Goal: Communication & Community: Connect with others

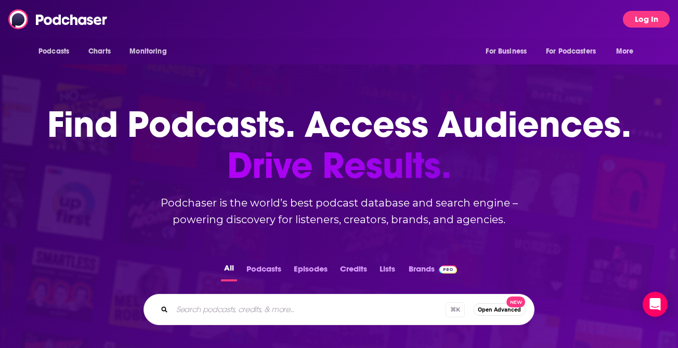
click at [645, 17] on button "Log In" at bounding box center [646, 19] width 47 height 17
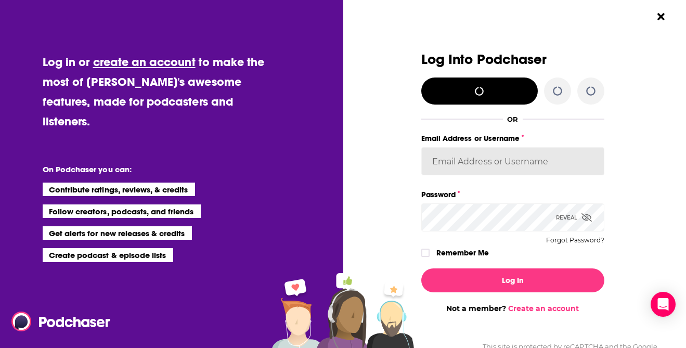
type input "AmyRasdal"
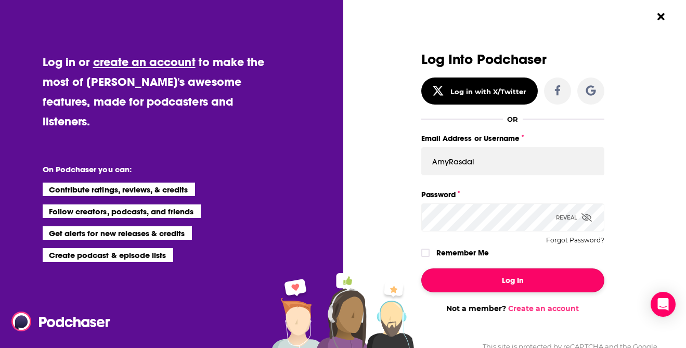
click at [540, 279] on button "Log In" at bounding box center [512, 280] width 183 height 24
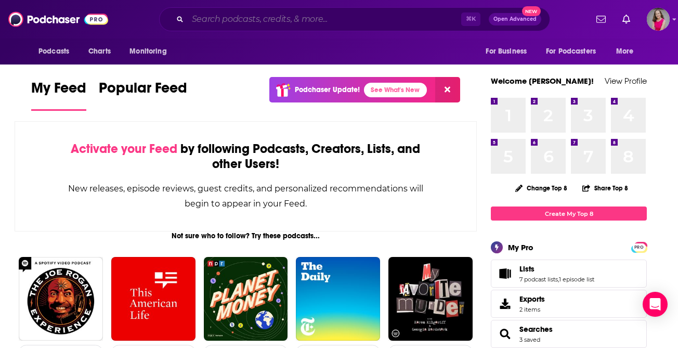
click at [264, 24] on input "Search podcasts, credits, & more..." at bounding box center [324, 19] width 273 height 17
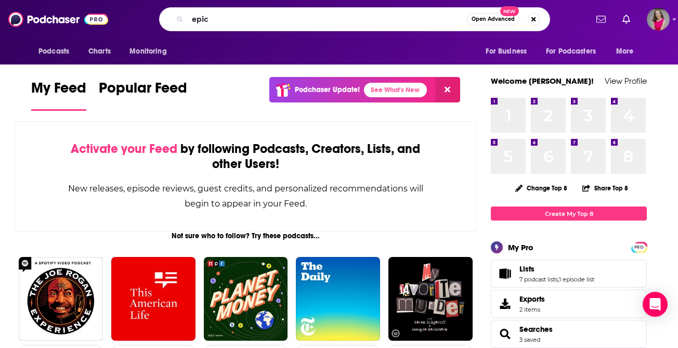
click at [345, 10] on div "epic Open Advanced New" at bounding box center [354, 19] width 391 height 24
drag, startPoint x: 241, startPoint y: 19, endPoint x: 173, endPoint y: 15, distance: 68.2
click at [174, 16] on div "epic Open Advanced New" at bounding box center [354, 19] width 391 height 24
type input "prime time"
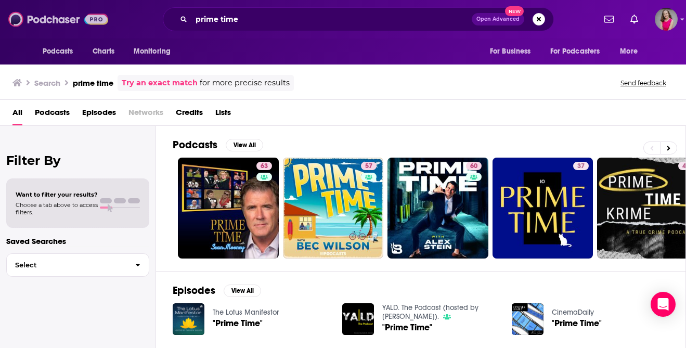
click at [54, 23] on img at bounding box center [58, 19] width 100 height 20
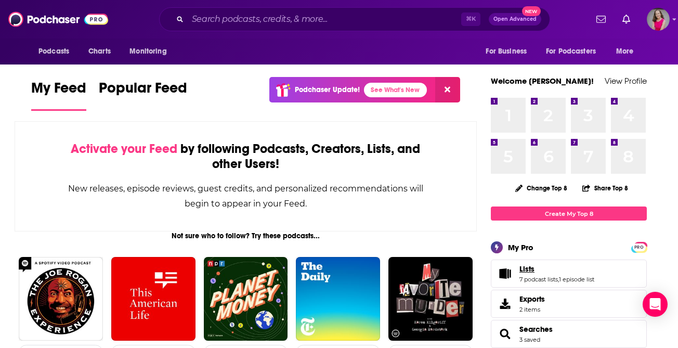
click at [535, 268] on link "Lists" at bounding box center [556, 268] width 75 height 9
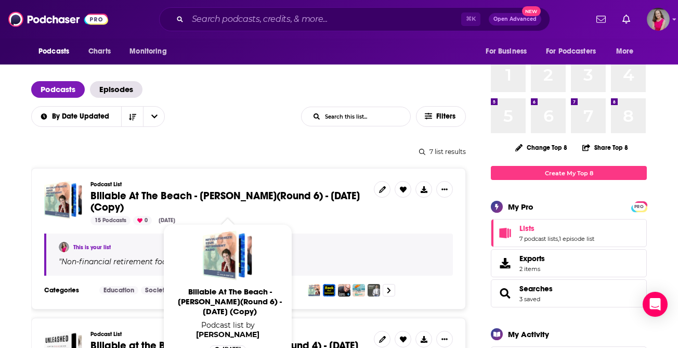
scroll to position [108, 0]
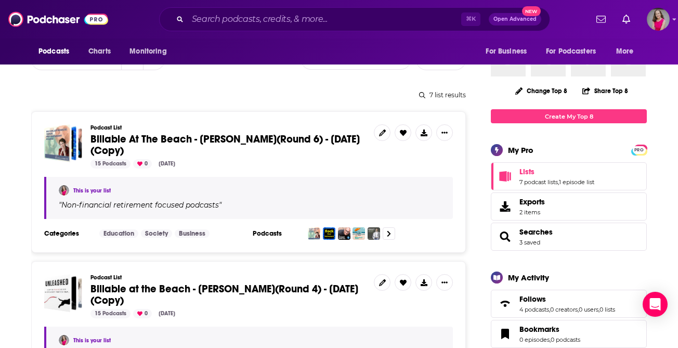
click at [97, 190] on link "This is your list" at bounding box center [91, 190] width 37 height 7
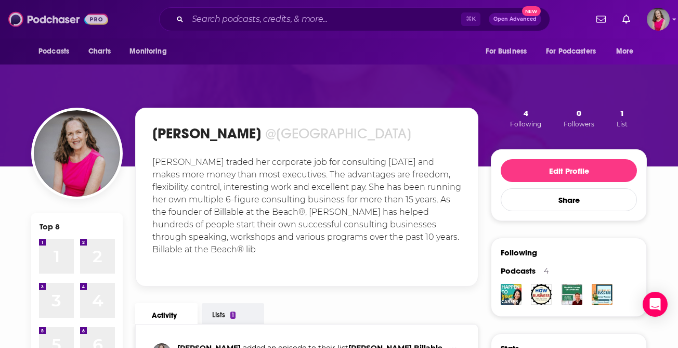
click at [54, 22] on img at bounding box center [58, 19] width 100 height 20
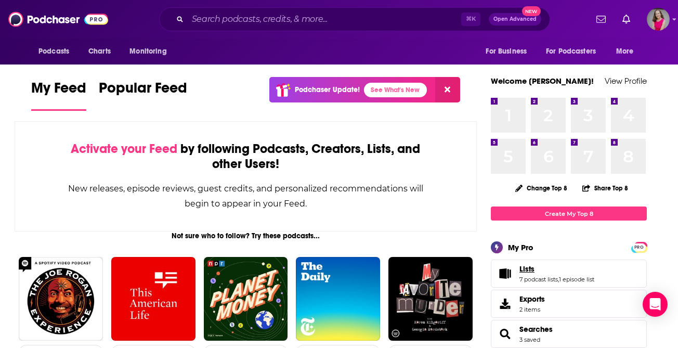
click at [530, 273] on span "Lists" at bounding box center [526, 268] width 15 height 9
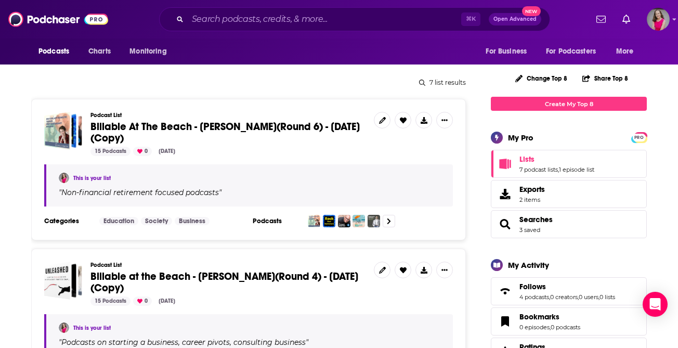
scroll to position [119, 0]
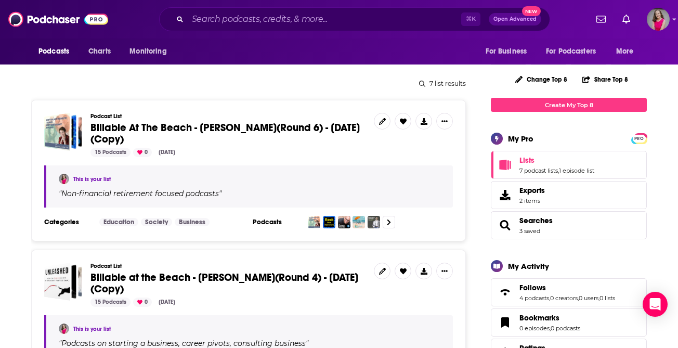
click at [89, 179] on link "This is your list" at bounding box center [91, 179] width 37 height 7
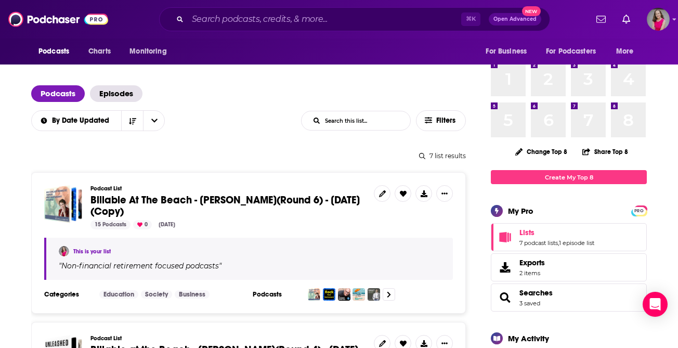
scroll to position [69, 0]
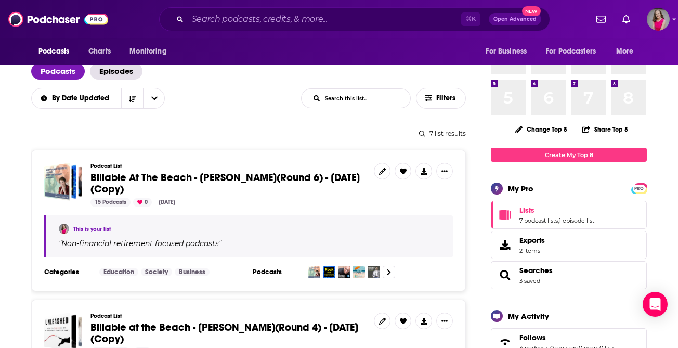
click at [269, 176] on span "Billable At The Beach - [PERSON_NAME](Round 6) - [DATE] (Copy)" at bounding box center [224, 183] width 269 height 24
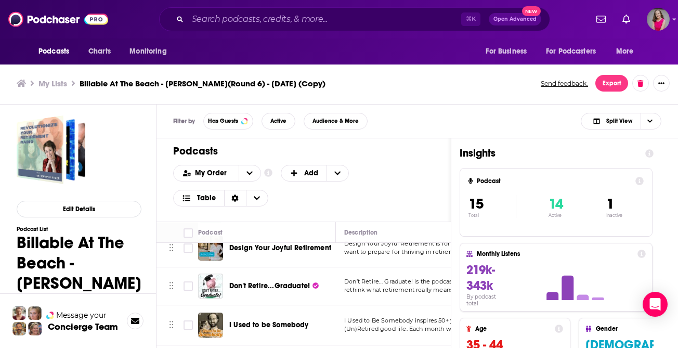
scroll to position [467, 0]
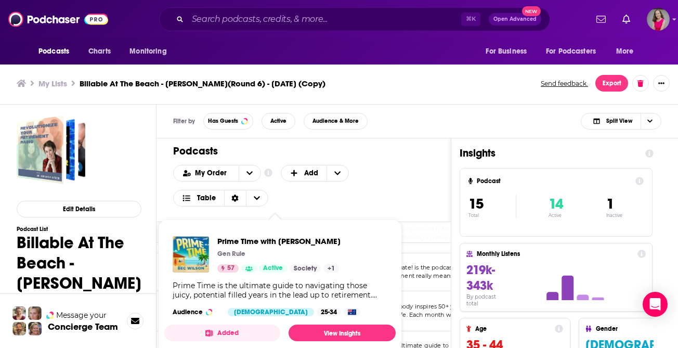
click at [266, 340] on button "Added" at bounding box center [222, 332] width 116 height 17
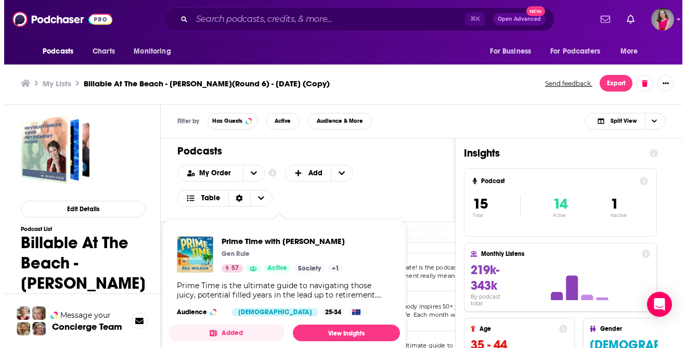
scroll to position [0, 0]
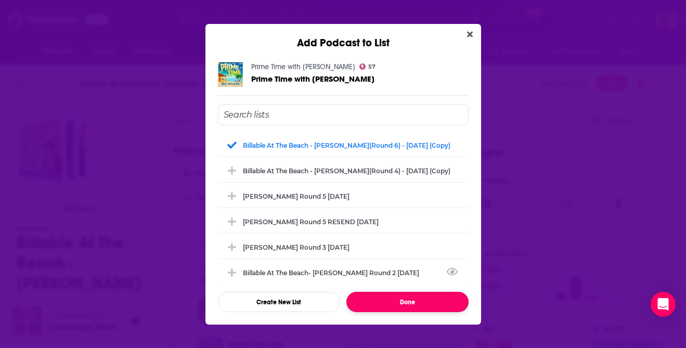
click at [390, 301] on button "Done" at bounding box center [407, 302] width 122 height 20
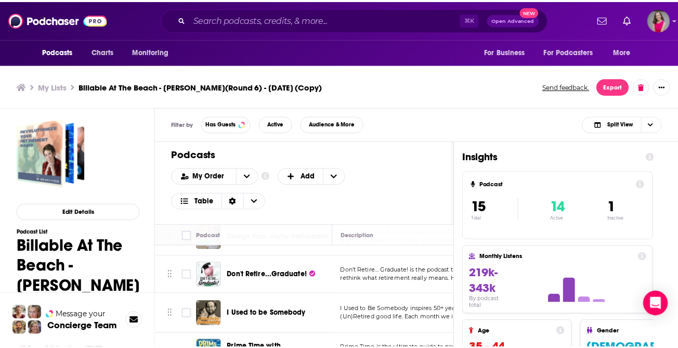
scroll to position [3, 0]
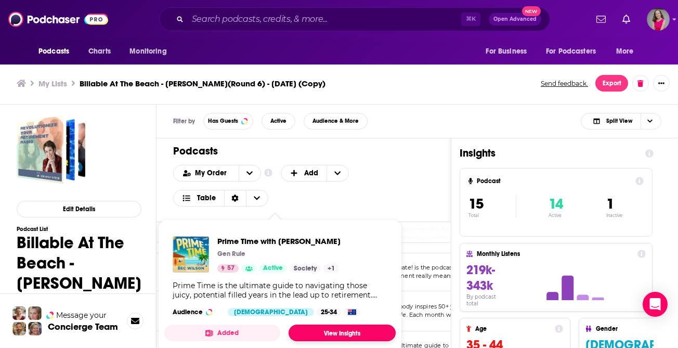
click at [313, 332] on link "View Insights" at bounding box center [342, 332] width 107 height 17
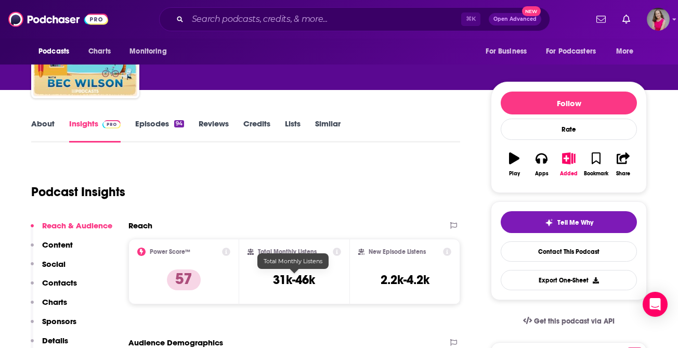
scroll to position [138, 0]
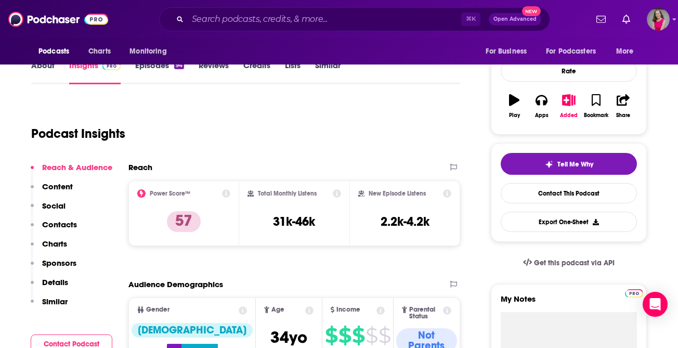
click at [56, 219] on p "Contacts" at bounding box center [59, 224] width 35 height 10
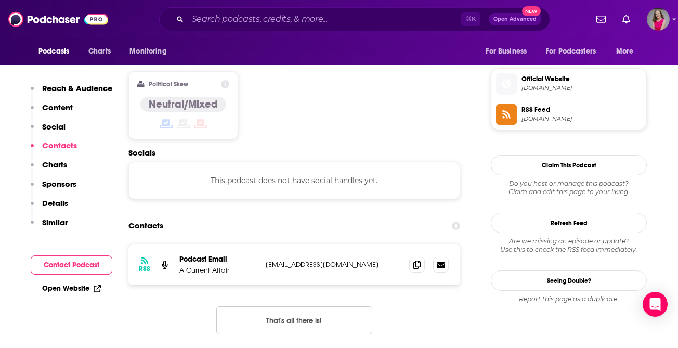
scroll to position [825, 0]
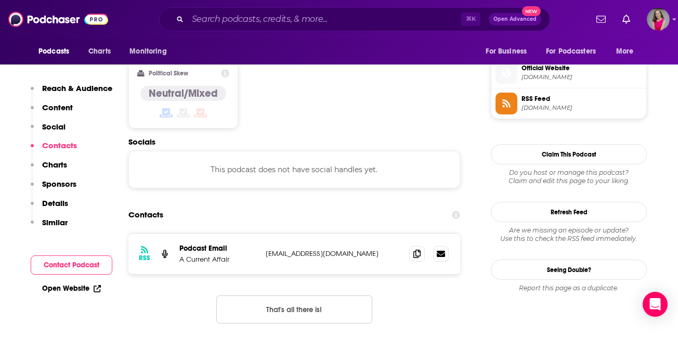
click at [68, 289] on link "Open Website" at bounding box center [71, 288] width 59 height 9
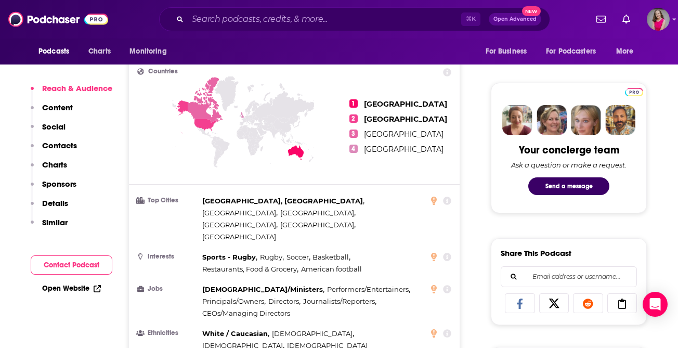
scroll to position [575, 0]
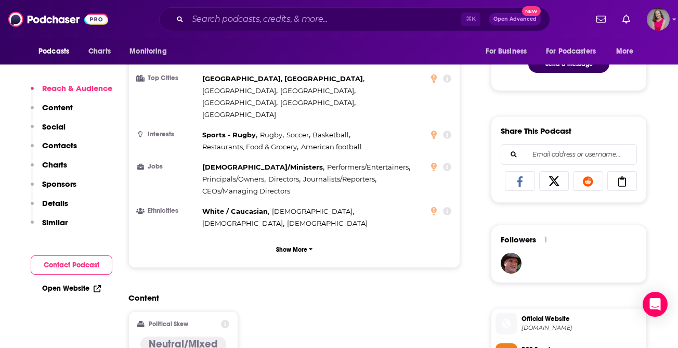
click at [72, 270] on button "Contact Podcast" at bounding box center [72, 264] width 82 height 19
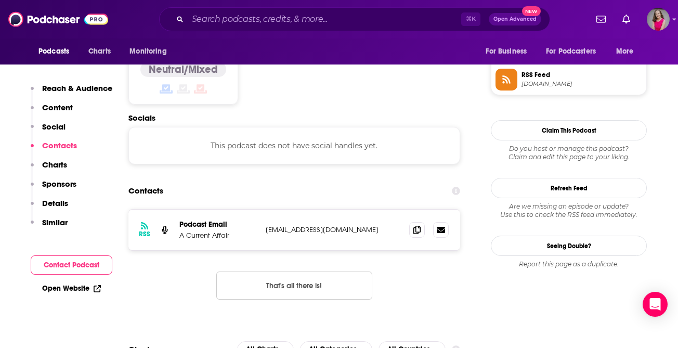
scroll to position [935, 0]
